Goal: Answer question/provide support: Answer question/provide support

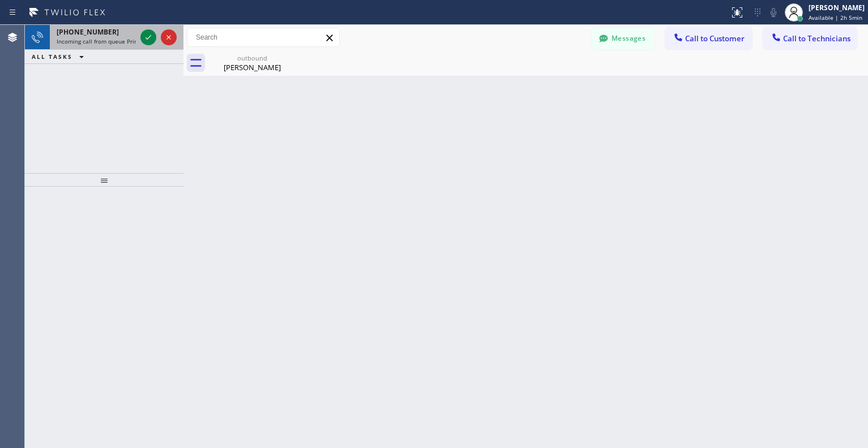
drag, startPoint x: 147, startPoint y: 41, endPoint x: 153, endPoint y: 45, distance: 7.4
click at [147, 42] on icon at bounding box center [149, 38] width 14 height 14
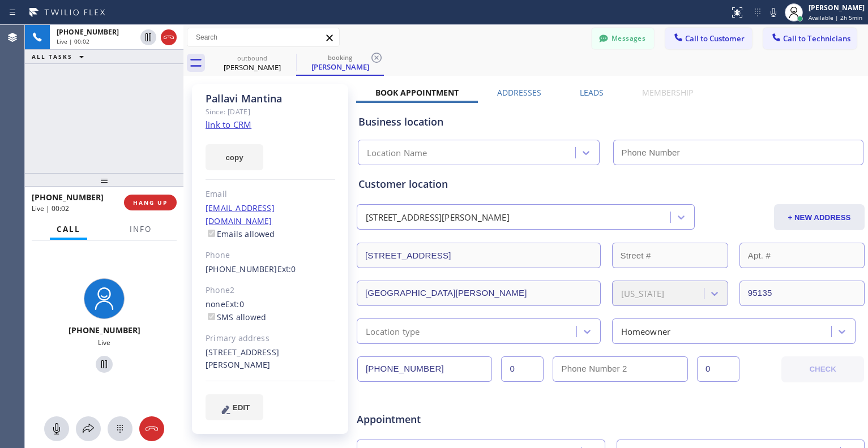
type input "[PHONE_NUMBER]"
click at [243, 126] on link "link to CRM" at bounding box center [228, 124] width 46 height 11
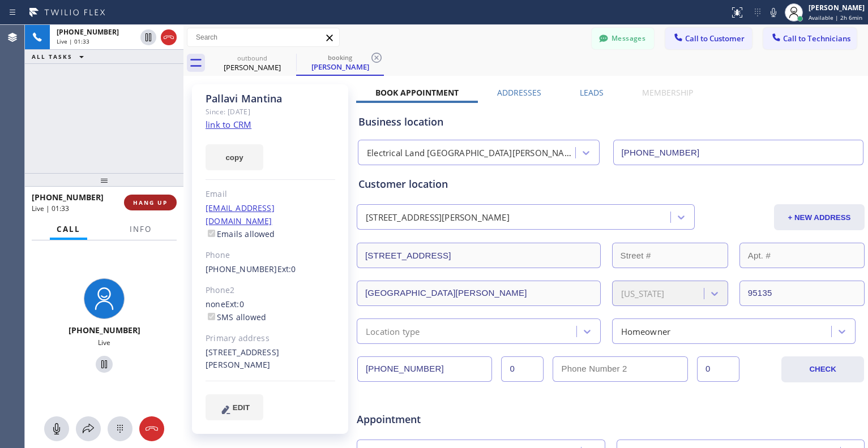
click at [149, 205] on span "HANG UP" at bounding box center [150, 203] width 35 height 8
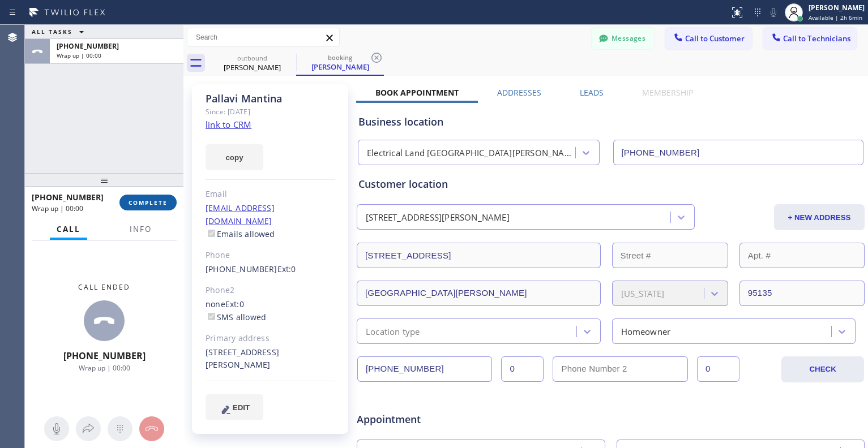
click at [152, 202] on span "COMPLETE" at bounding box center [147, 203] width 39 height 8
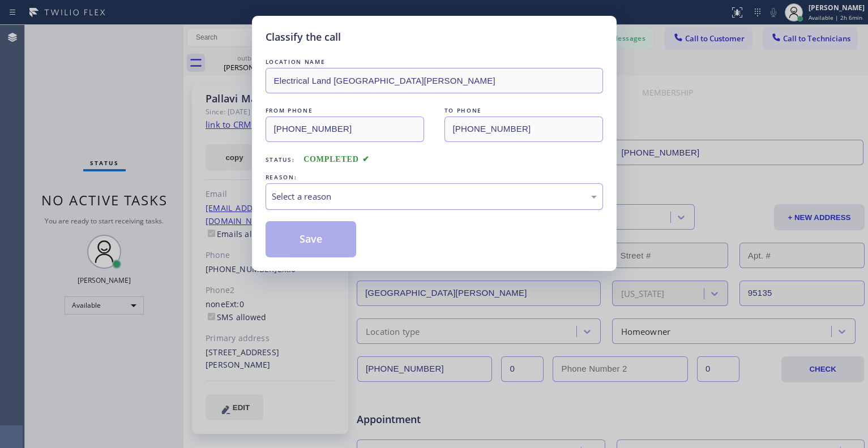
click at [352, 192] on div "Select a reason" at bounding box center [434, 196] width 325 height 13
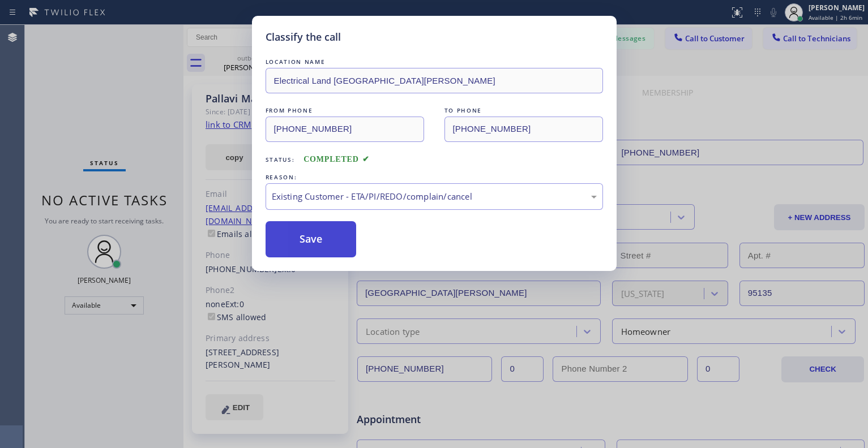
click at [319, 234] on button "Save" at bounding box center [310, 239] width 91 height 36
type input "[PHONE_NUMBER]"
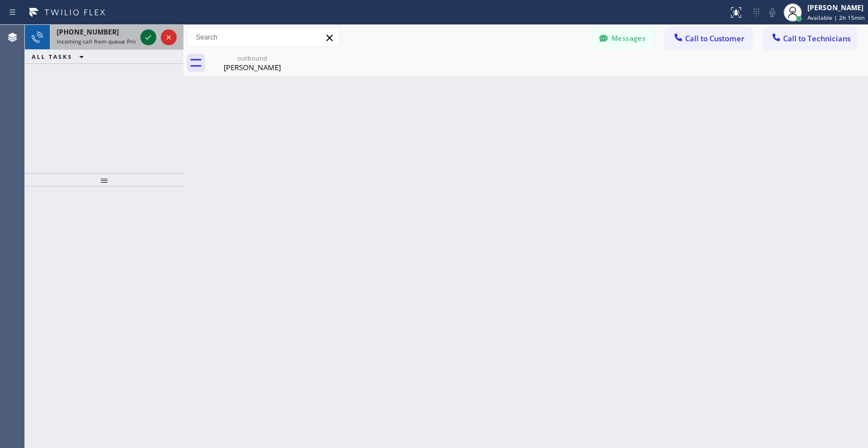
click at [148, 41] on icon at bounding box center [149, 38] width 14 height 14
click at [147, 34] on icon at bounding box center [149, 38] width 14 height 14
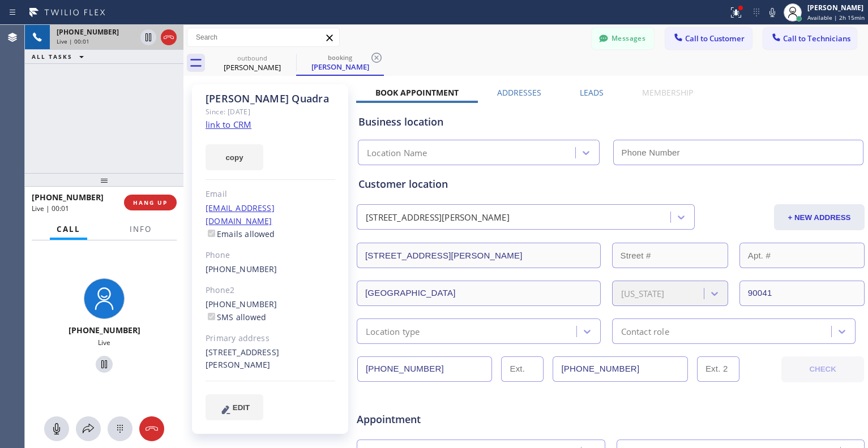
type input "[PHONE_NUMBER]"
click at [235, 123] on link "link to CRM" at bounding box center [228, 124] width 46 height 11
click at [100, 366] on icon at bounding box center [104, 365] width 14 height 14
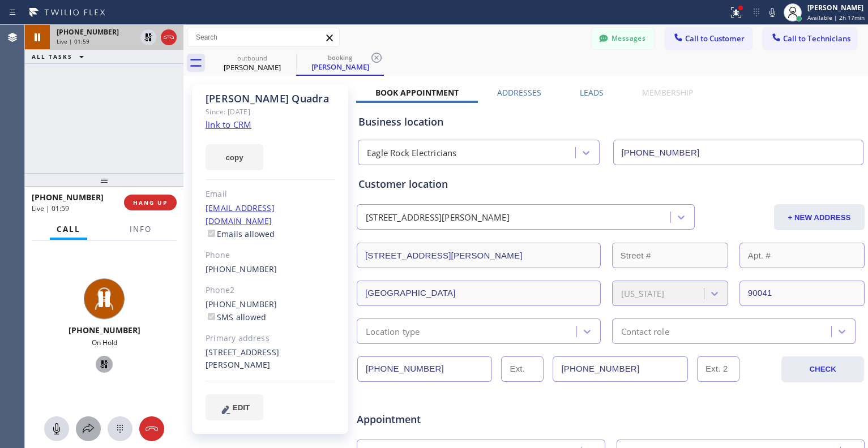
click at [95, 431] on icon at bounding box center [89, 429] width 14 height 14
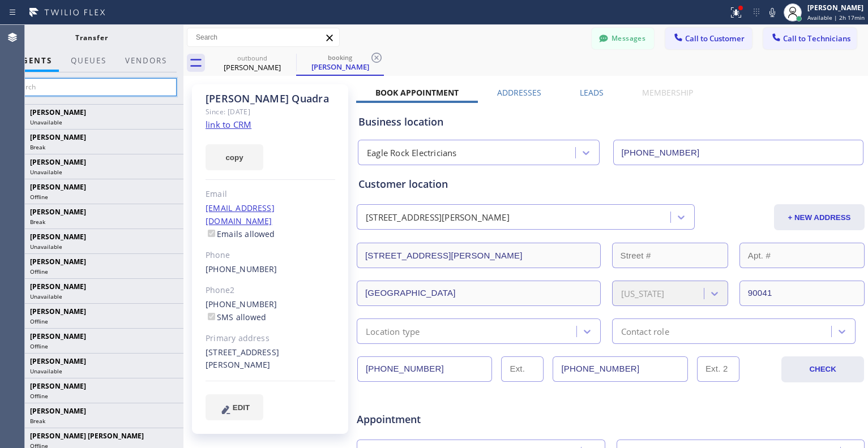
click at [100, 82] on input "text" at bounding box center [91, 87] width 170 height 18
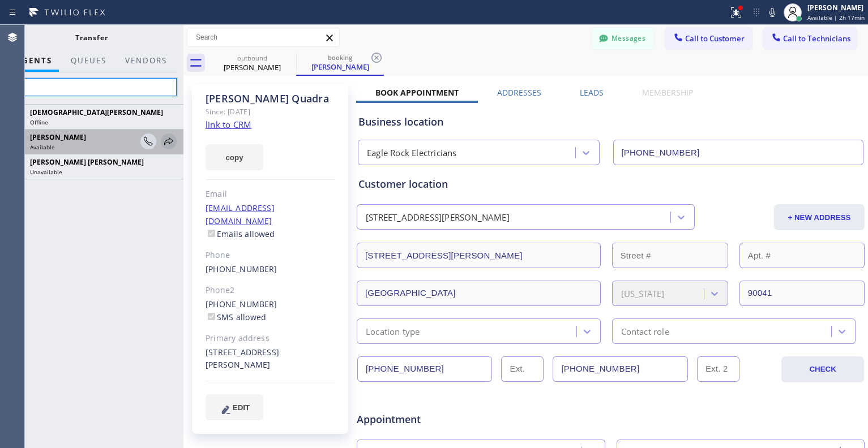
type input "Chr"
click at [166, 142] on icon at bounding box center [169, 142] width 14 height 14
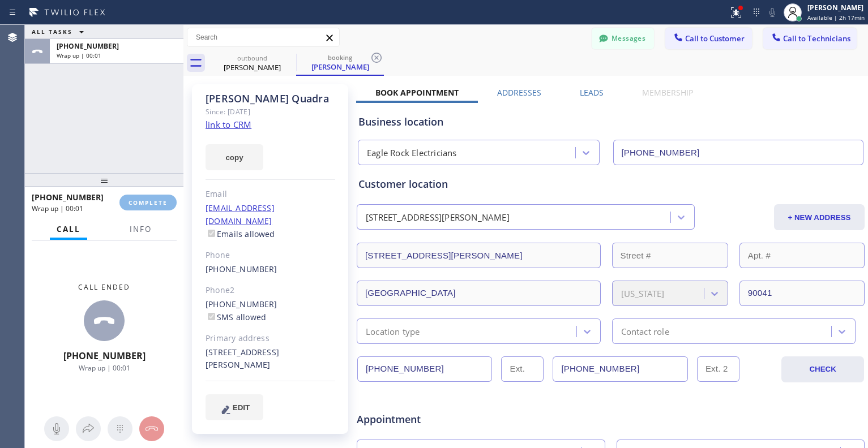
type input "[PHONE_NUMBER]"
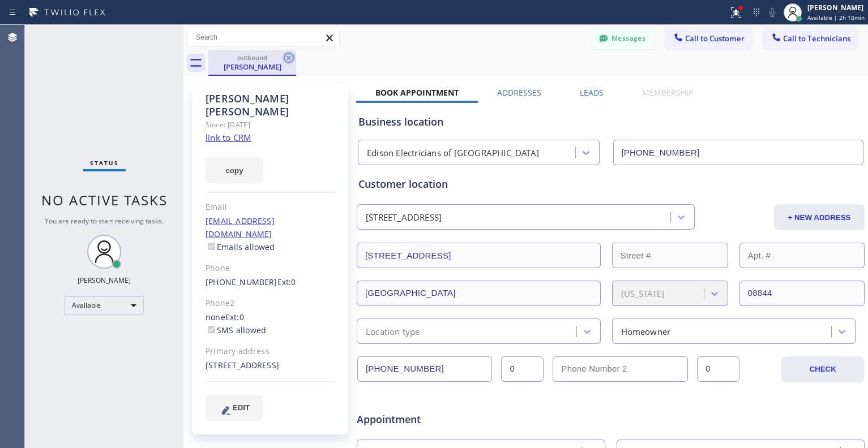
click at [288, 57] on icon at bounding box center [289, 58] width 10 height 10
